Goal: Task Accomplishment & Management: Use online tool/utility

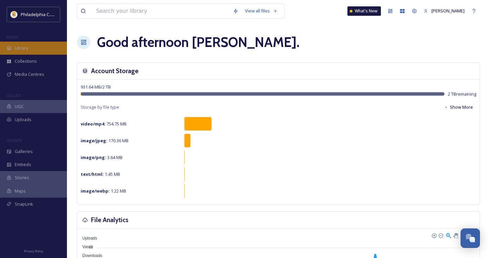
click at [28, 51] on div "Library" at bounding box center [33, 48] width 67 height 13
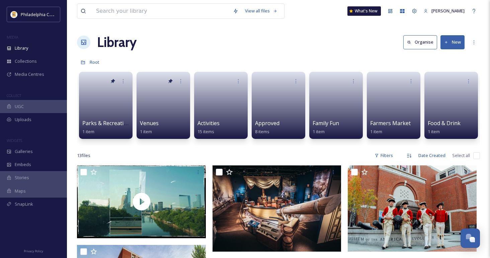
click at [448, 45] on button "New" at bounding box center [453, 42] width 24 height 14
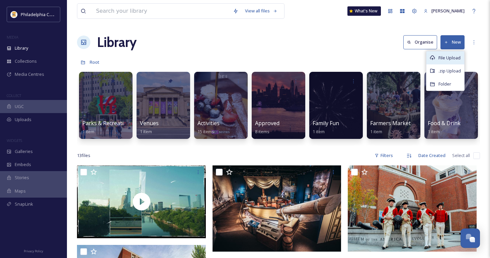
click at [443, 57] on span "File Upload" at bounding box center [450, 58] width 22 height 6
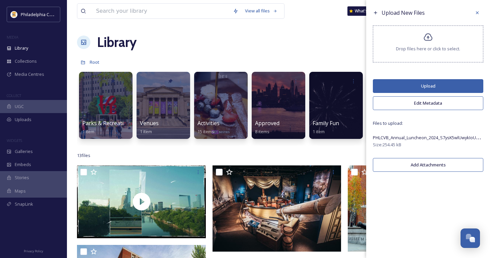
click at [419, 96] on button "Edit Metadata" at bounding box center [428, 103] width 111 height 14
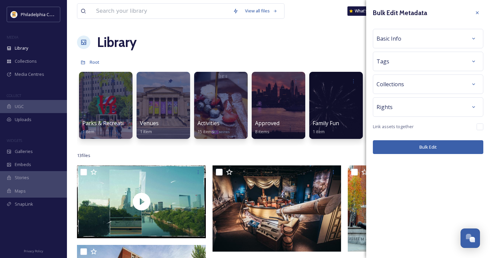
click at [417, 108] on div "Rights" at bounding box center [428, 107] width 103 height 12
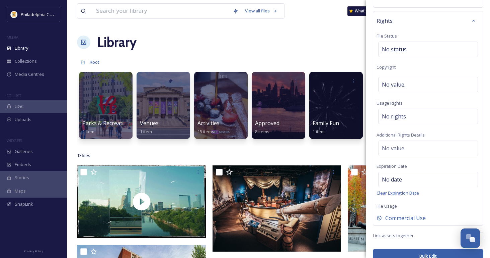
scroll to position [86, 0]
click at [407, 214] on span "Commercial Use" at bounding box center [406, 218] width 41 height 8
click at [406, 220] on span "Internal Use Only" at bounding box center [408, 218] width 44 height 8
click at [406, 220] on span "Commercial Use" at bounding box center [406, 218] width 41 height 8
click at [406, 220] on span "Internal Use Only" at bounding box center [408, 218] width 44 height 8
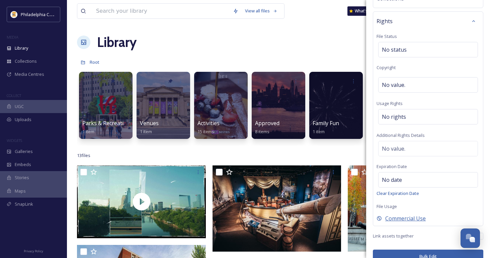
click at [406, 220] on span "Commercial Use" at bounding box center [406, 218] width 41 height 8
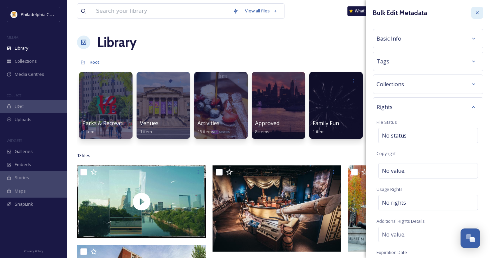
click at [475, 13] on icon at bounding box center [477, 12] width 5 height 5
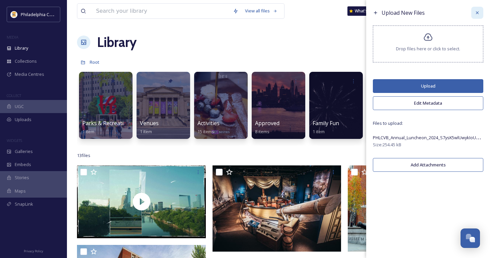
click at [480, 13] on icon at bounding box center [477, 12] width 5 height 5
